Goal: Transaction & Acquisition: Purchase product/service

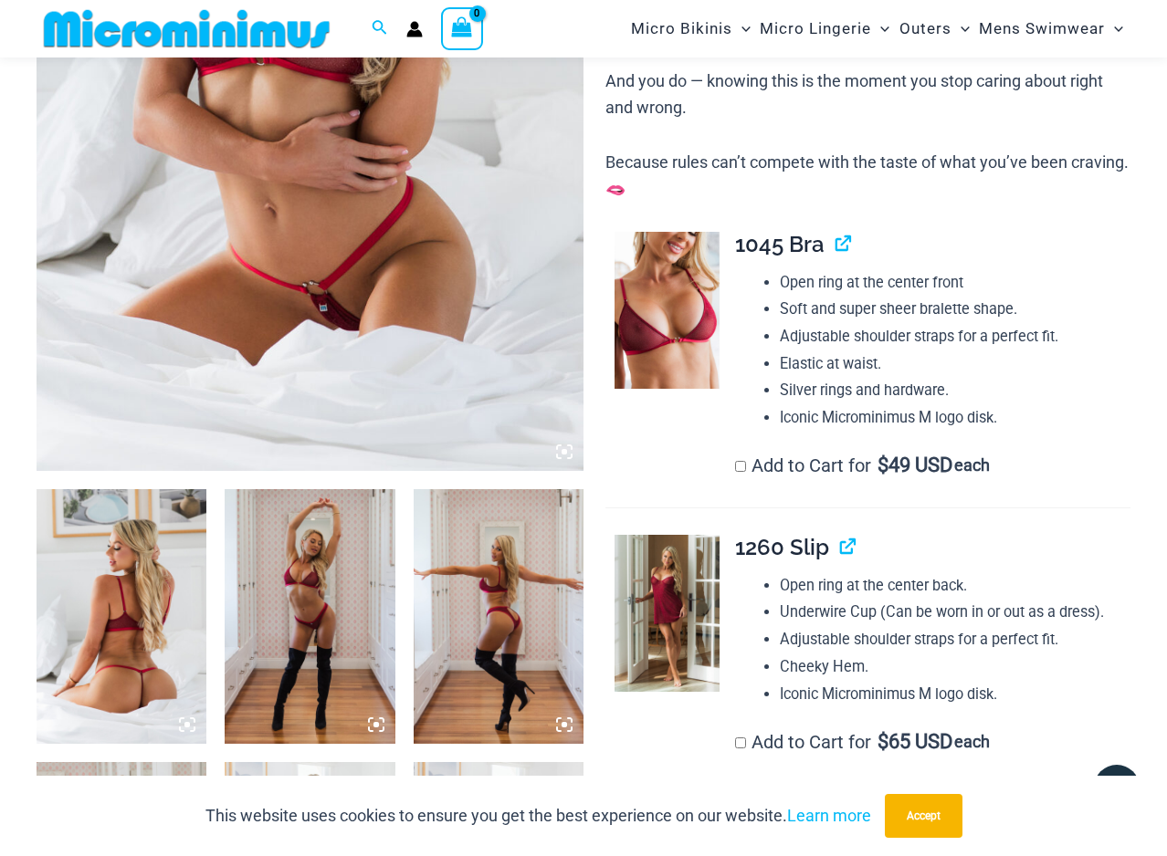
scroll to position [679, 0]
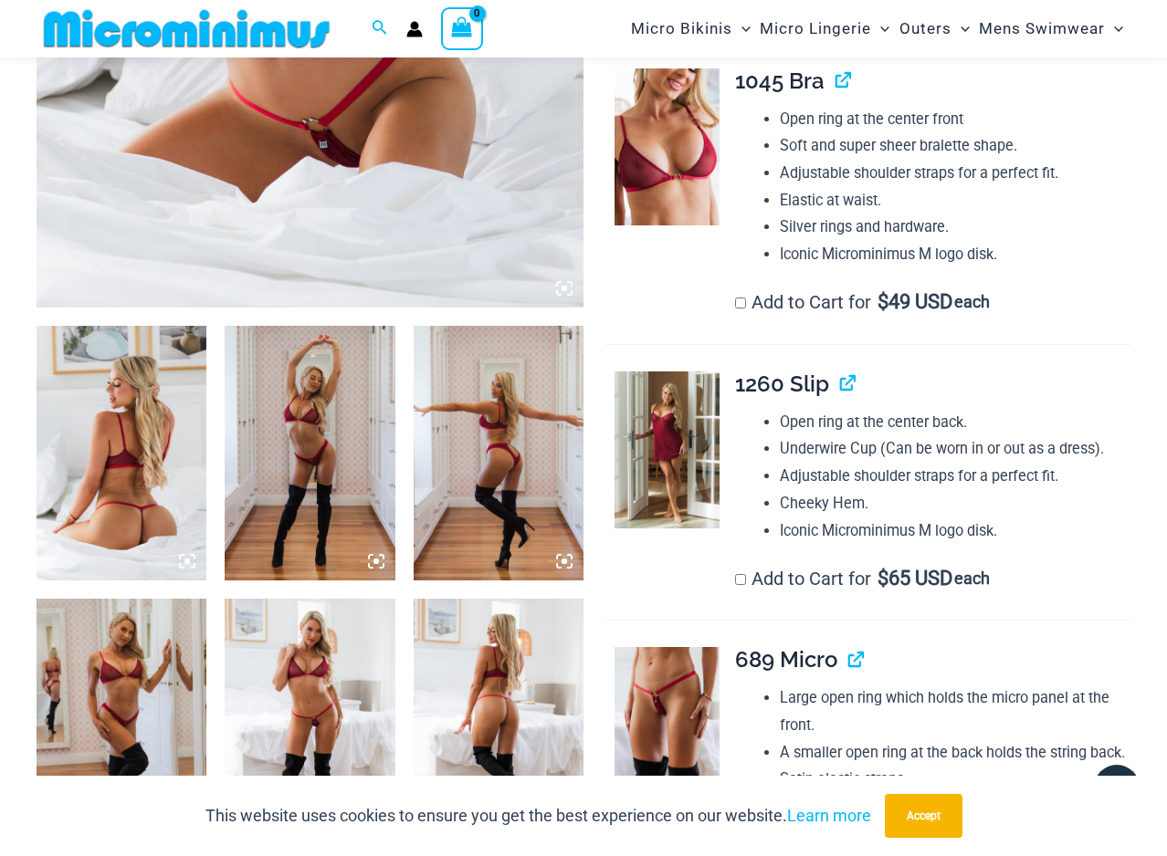
click at [173, 439] on img at bounding box center [122, 453] width 170 height 255
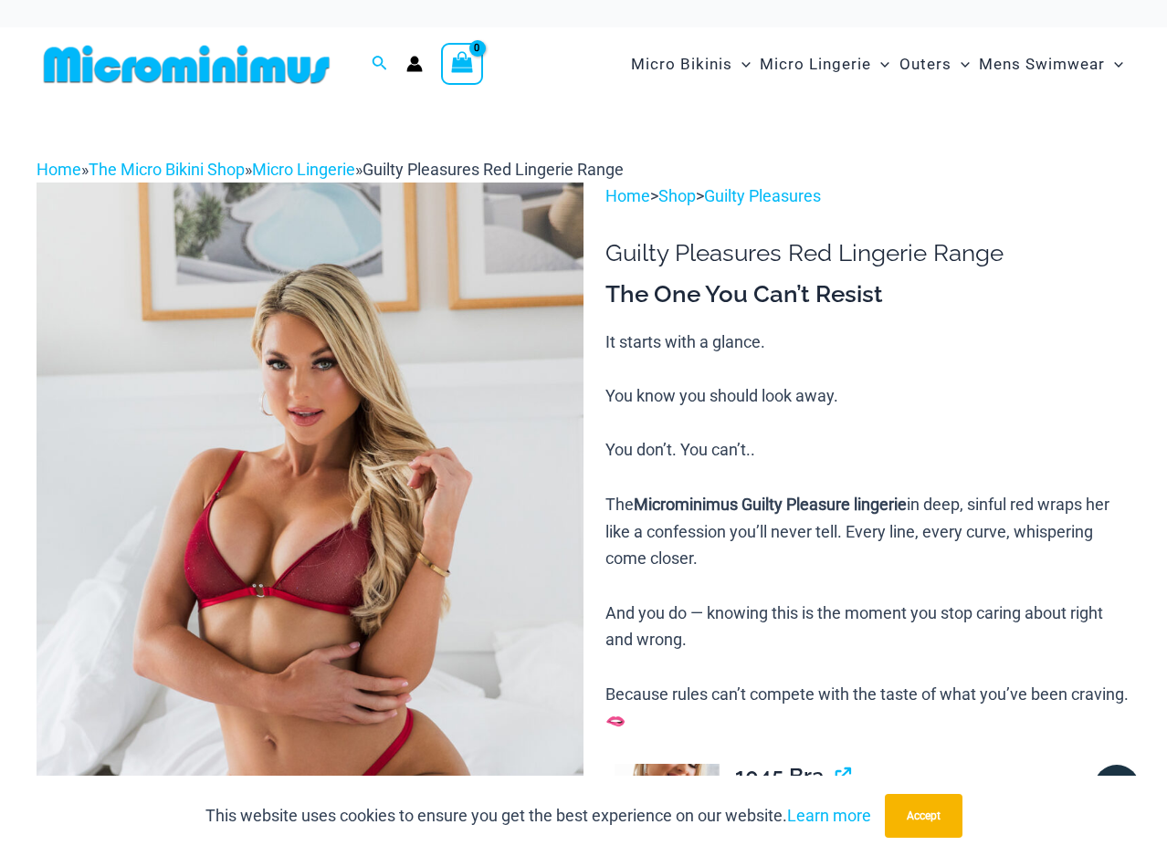
scroll to position [0, 0]
click at [320, 161] on link "Micro Lingerie" at bounding box center [303, 169] width 103 height 19
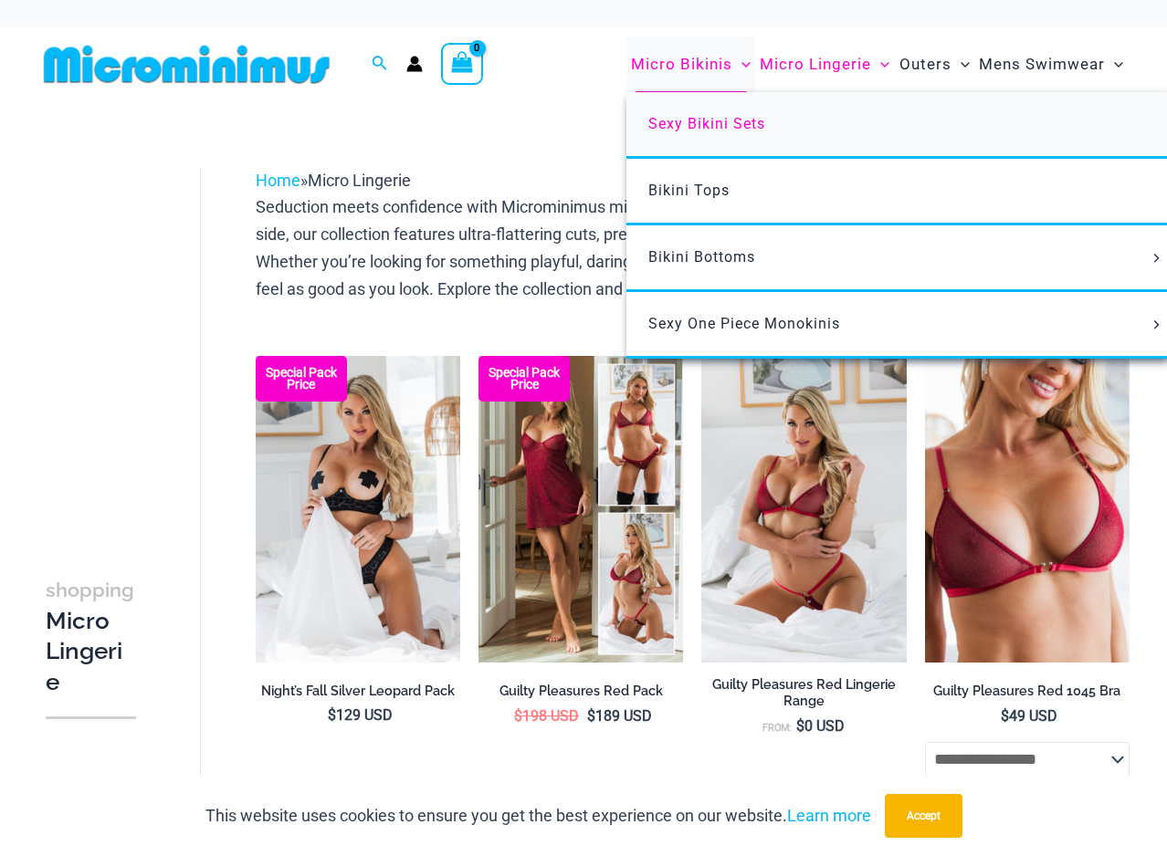
click at [715, 121] on span "Sexy Bikini Sets" at bounding box center [706, 123] width 117 height 17
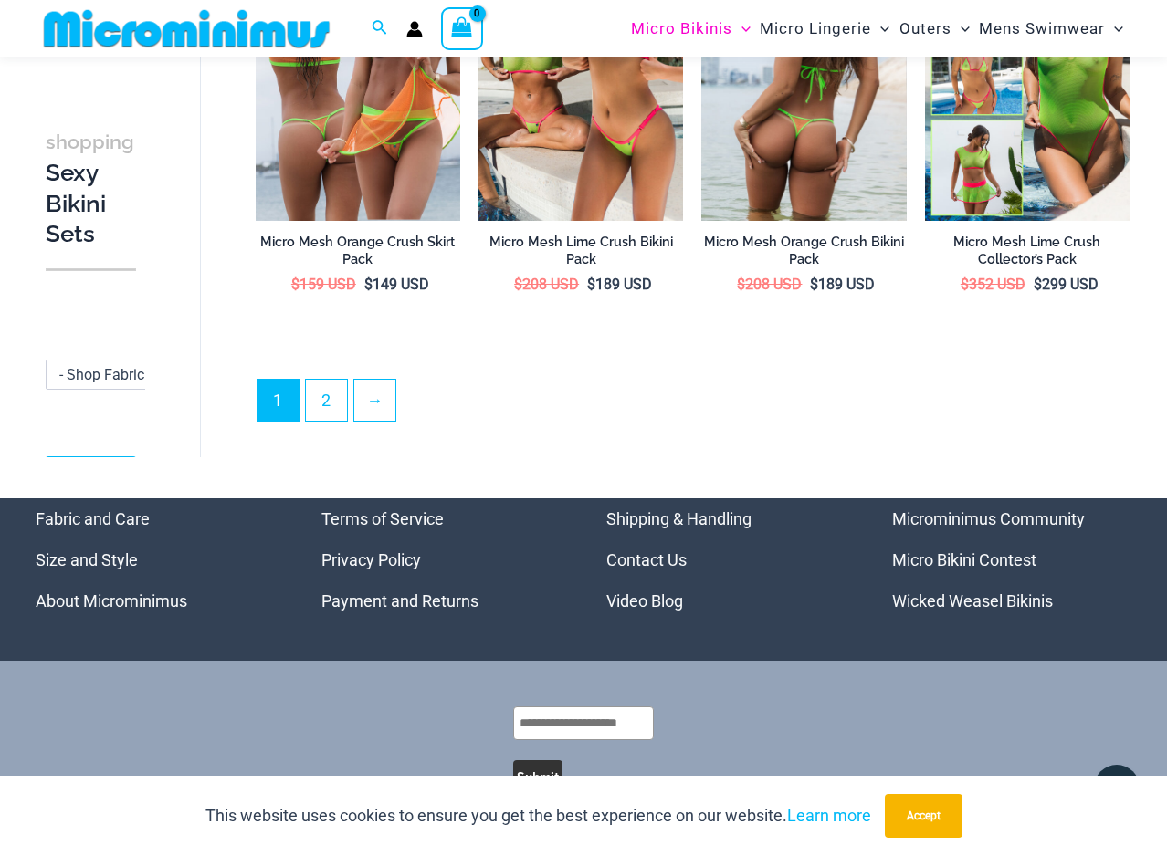
scroll to position [3454, 0]
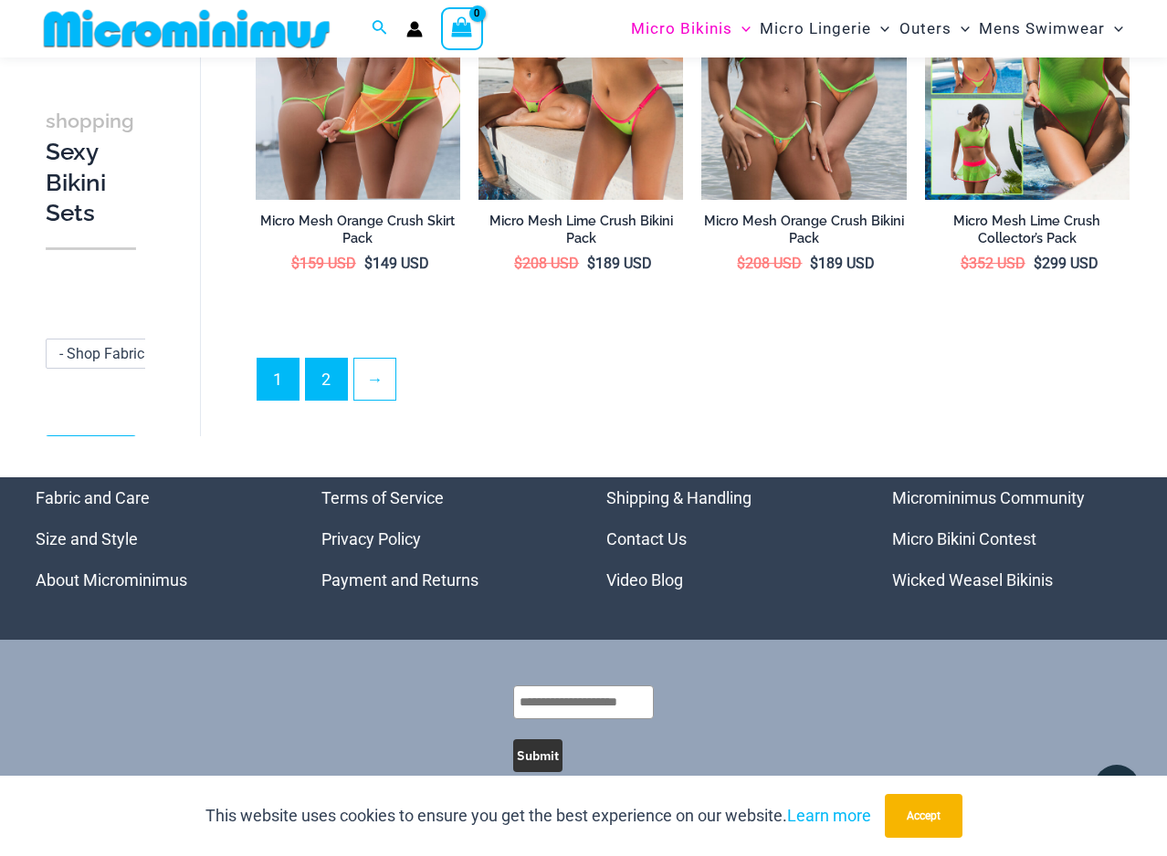
click at [324, 365] on link "2" at bounding box center [326, 379] width 41 height 41
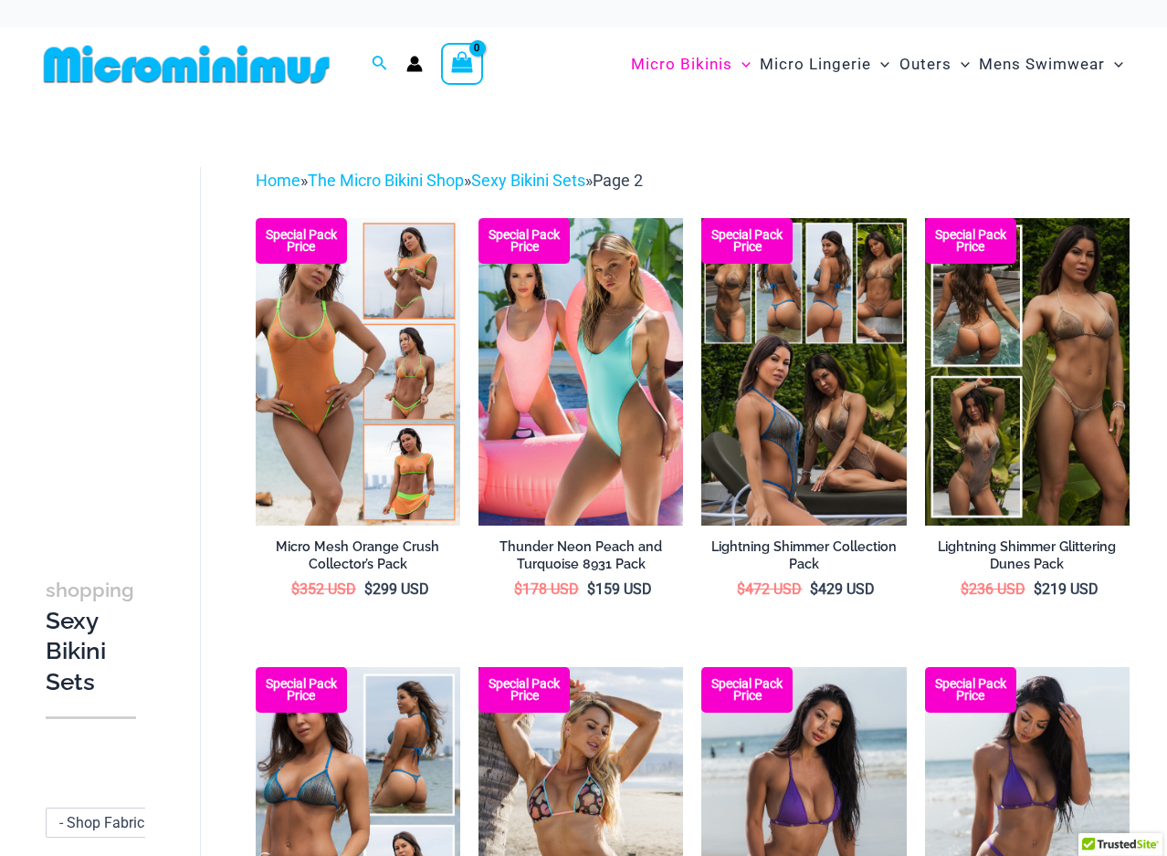
scroll to position [18, 0]
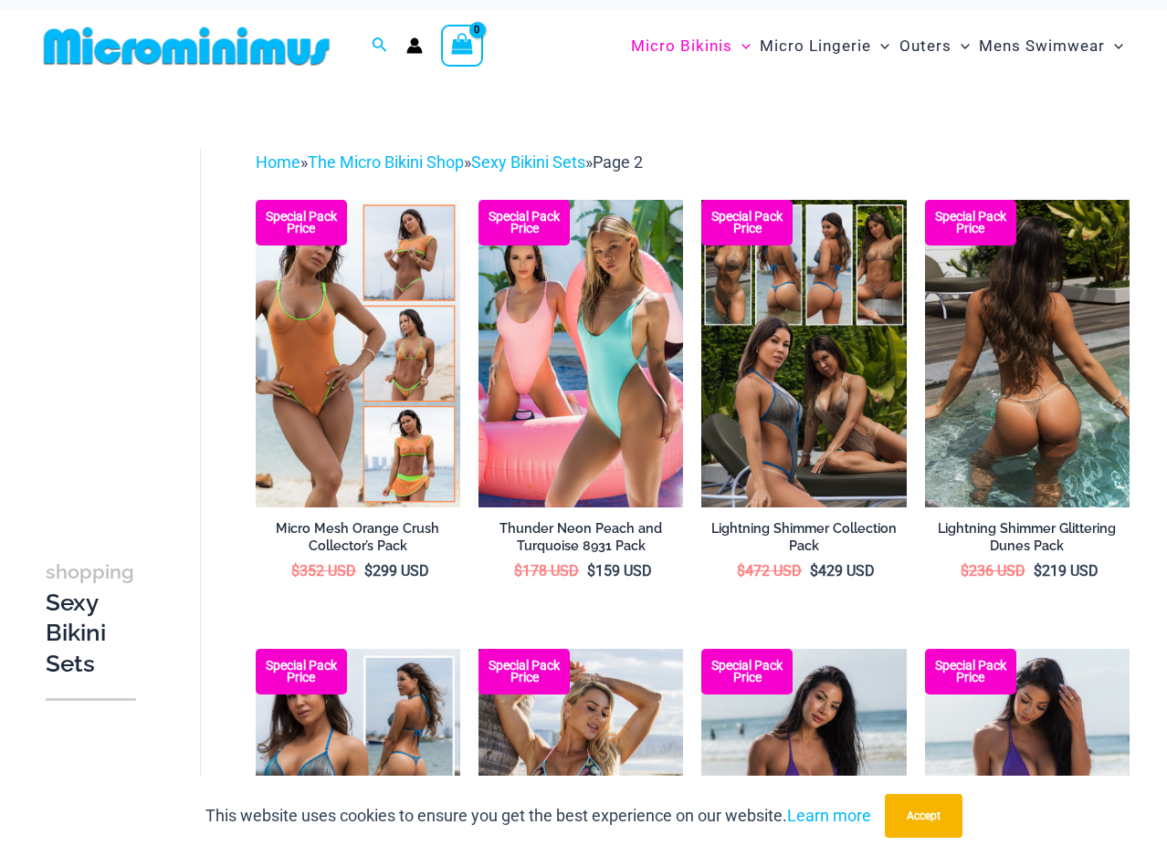
click at [1066, 403] on img at bounding box center [1027, 353] width 205 height 307
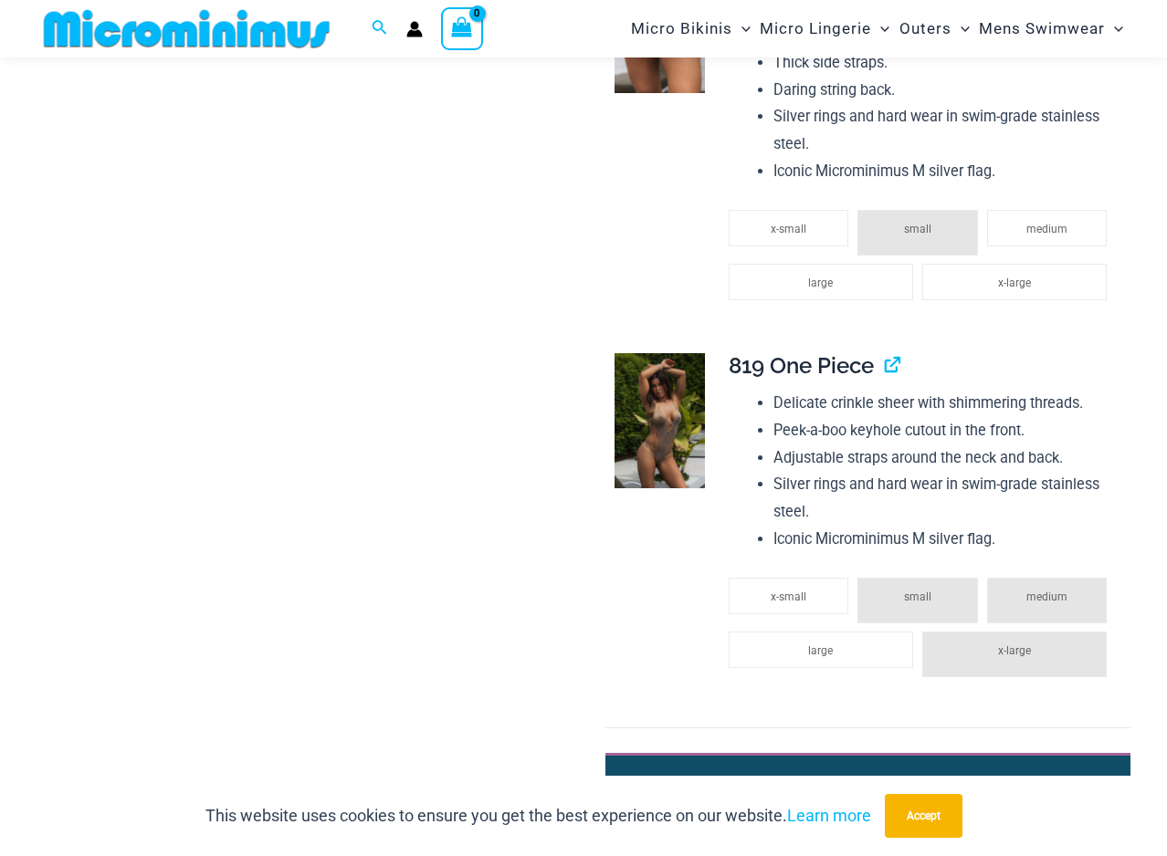
scroll to position [1739, 0]
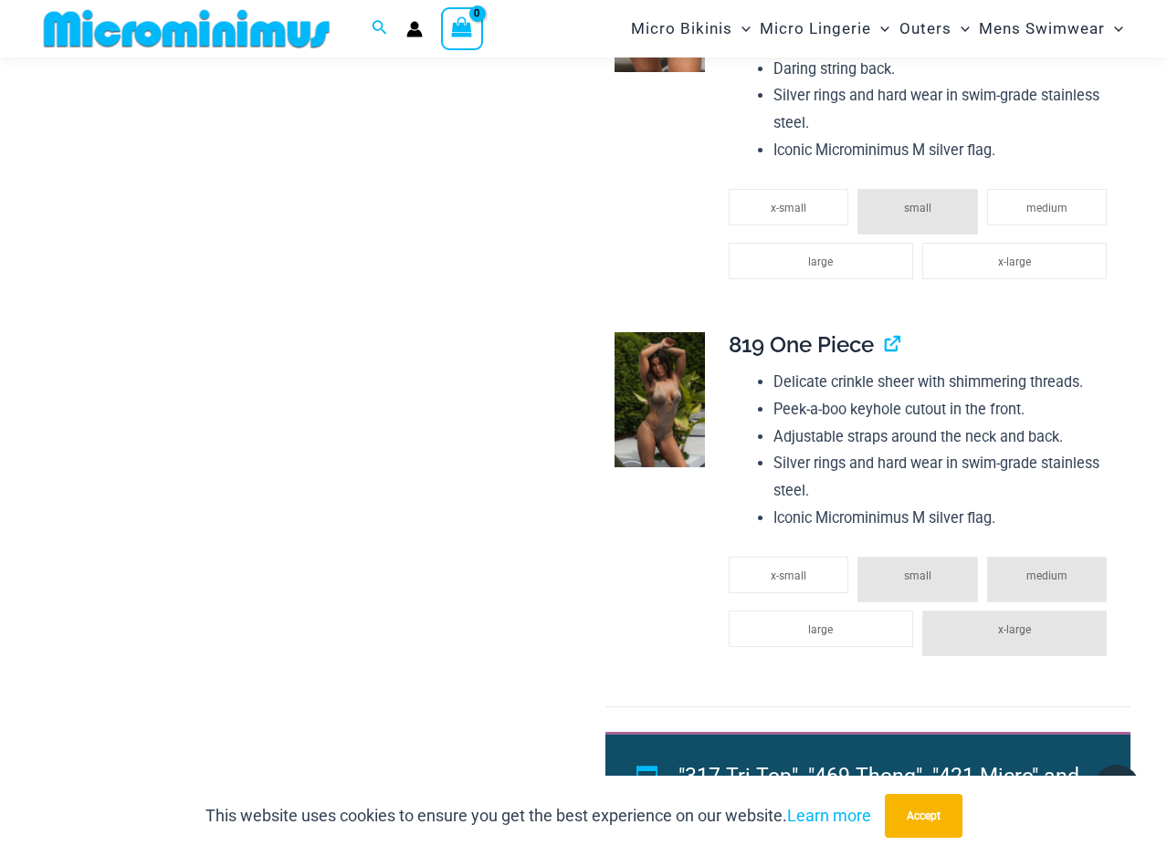
click at [1018, 572] on li "medium" at bounding box center [1047, 580] width 120 height 46
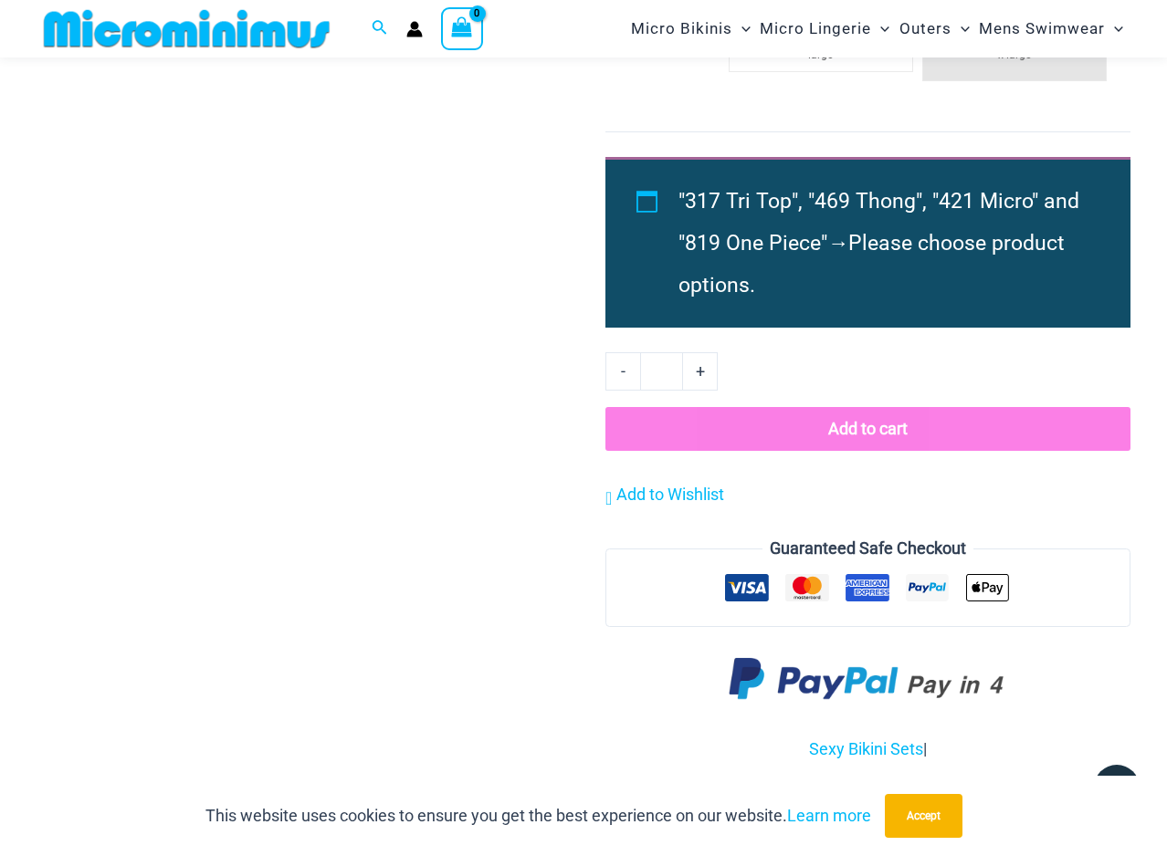
scroll to position [2328, 0]
